Goal: Information Seeking & Learning: Learn about a topic

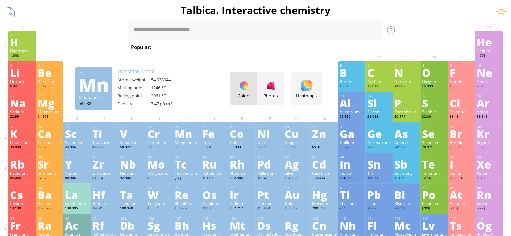
click at [187, 139] on div "Mn" at bounding box center [187, 133] width 24 height 11
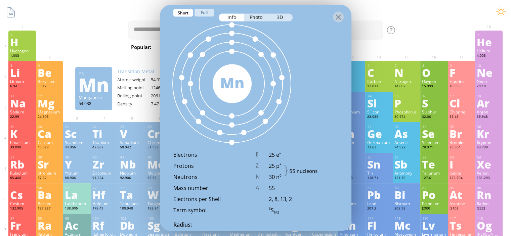
scroll to position [403, 0]
click at [200, 15] on div at bounding box center [255, 17] width 191 height 24
click at [255, 17] on div "Photo" at bounding box center [256, 17] width 24 height 8
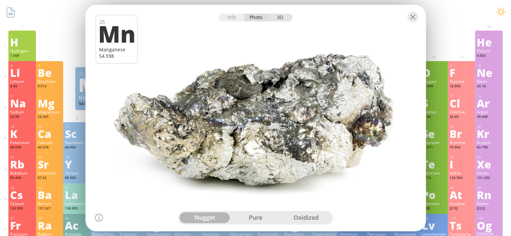
click at [278, 16] on div "3D" at bounding box center [280, 17] width 24 height 8
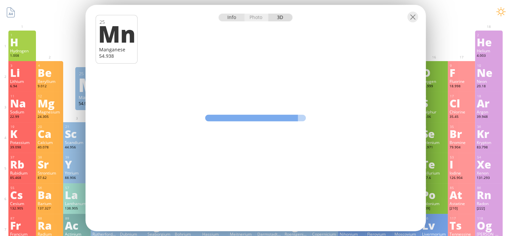
click at [229, 16] on div "Info" at bounding box center [232, 17] width 26 height 8
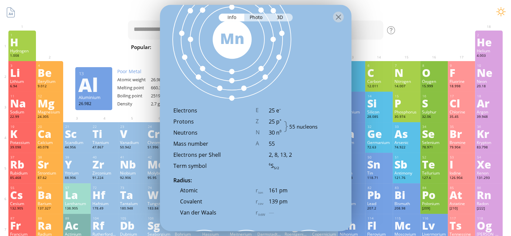
scroll to position [375, 0]
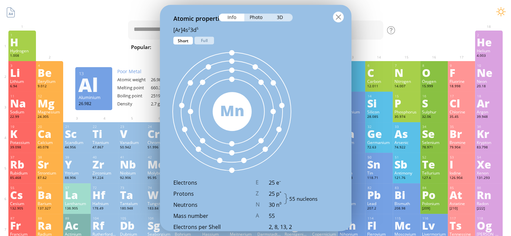
click at [337, 18] on div at bounding box center [338, 16] width 11 height 11
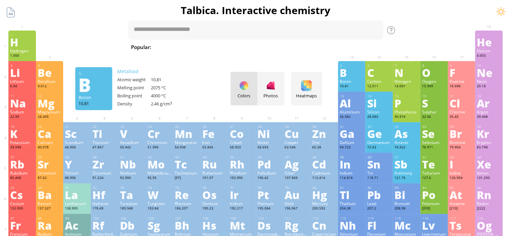
click at [356, 79] on div "5 B Boron 10.81 −5, −1, 0, +1, +2, +3 −5, −1, 0, +1, +2, +3 2075 °C 4000 °C 2.4…" at bounding box center [352, 76] width 28 height 31
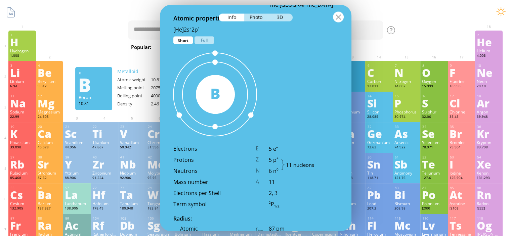
click at [336, 20] on div at bounding box center [338, 16] width 11 height 11
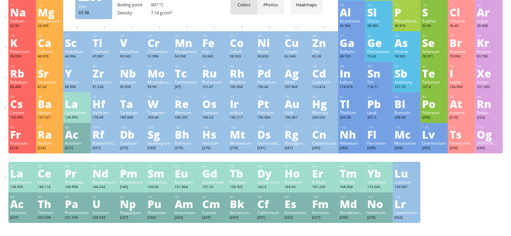
scroll to position [134, 0]
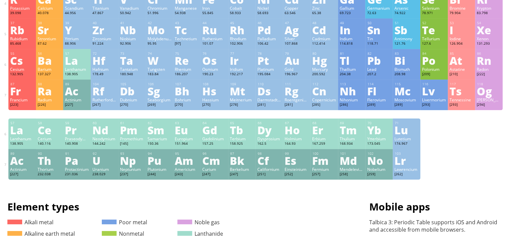
click at [322, 130] on div "Er" at bounding box center [324, 130] width 24 height 11
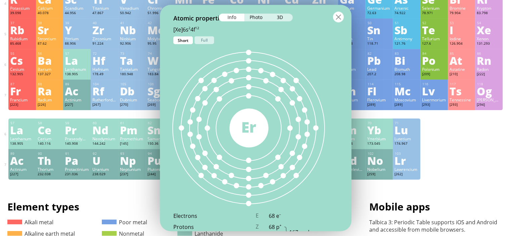
click at [339, 13] on div at bounding box center [338, 16] width 11 height 11
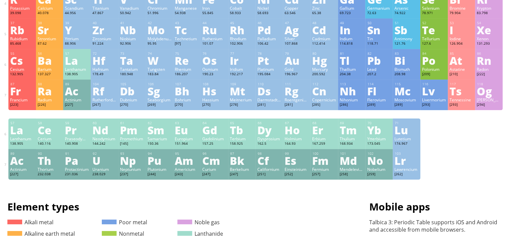
click at [414, 171] on div "Lawrencium" at bounding box center [406, 169] width 24 height 5
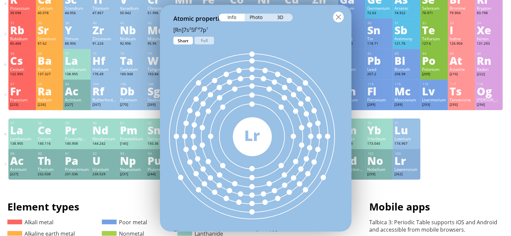
click at [339, 20] on div at bounding box center [338, 16] width 11 height 11
